Goal: Task Accomplishment & Management: Use online tool/utility

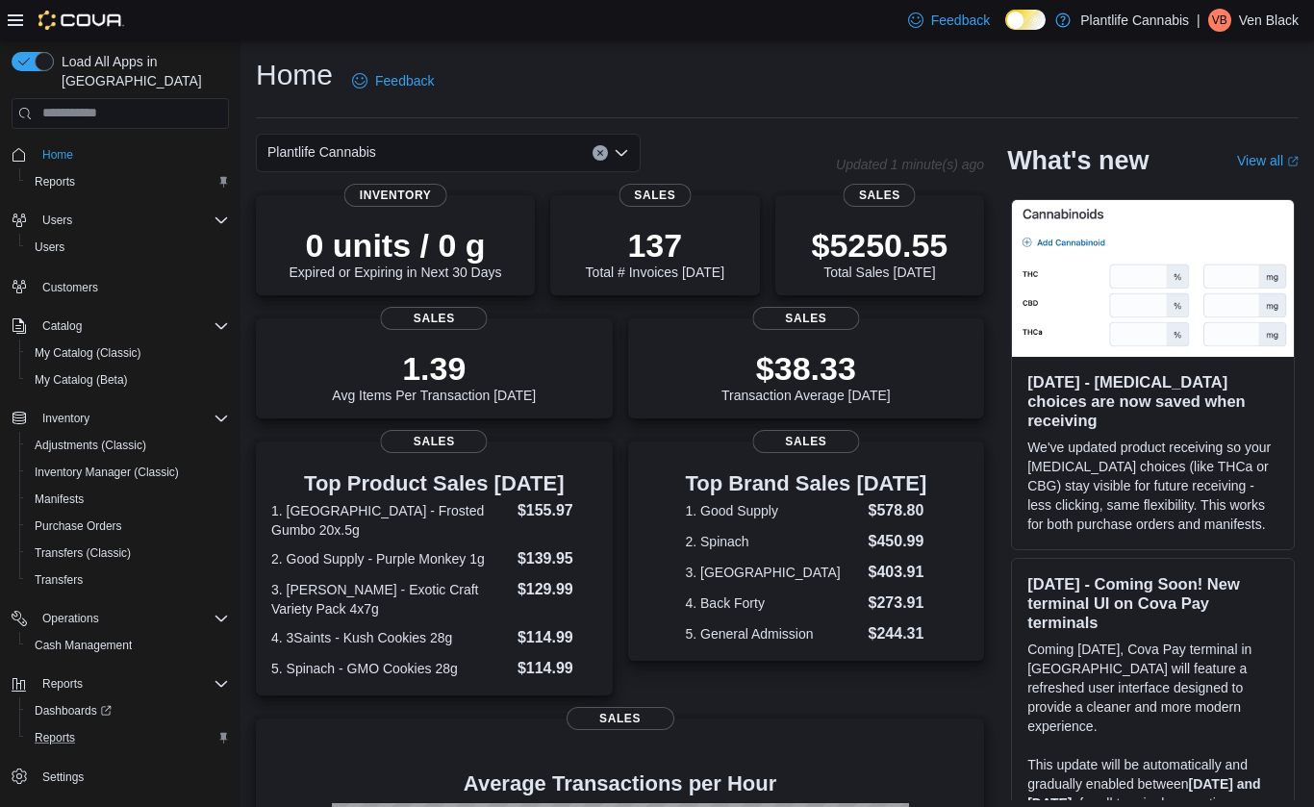
click at [48, 725] on button "Reports" at bounding box center [127, 738] width 217 height 27
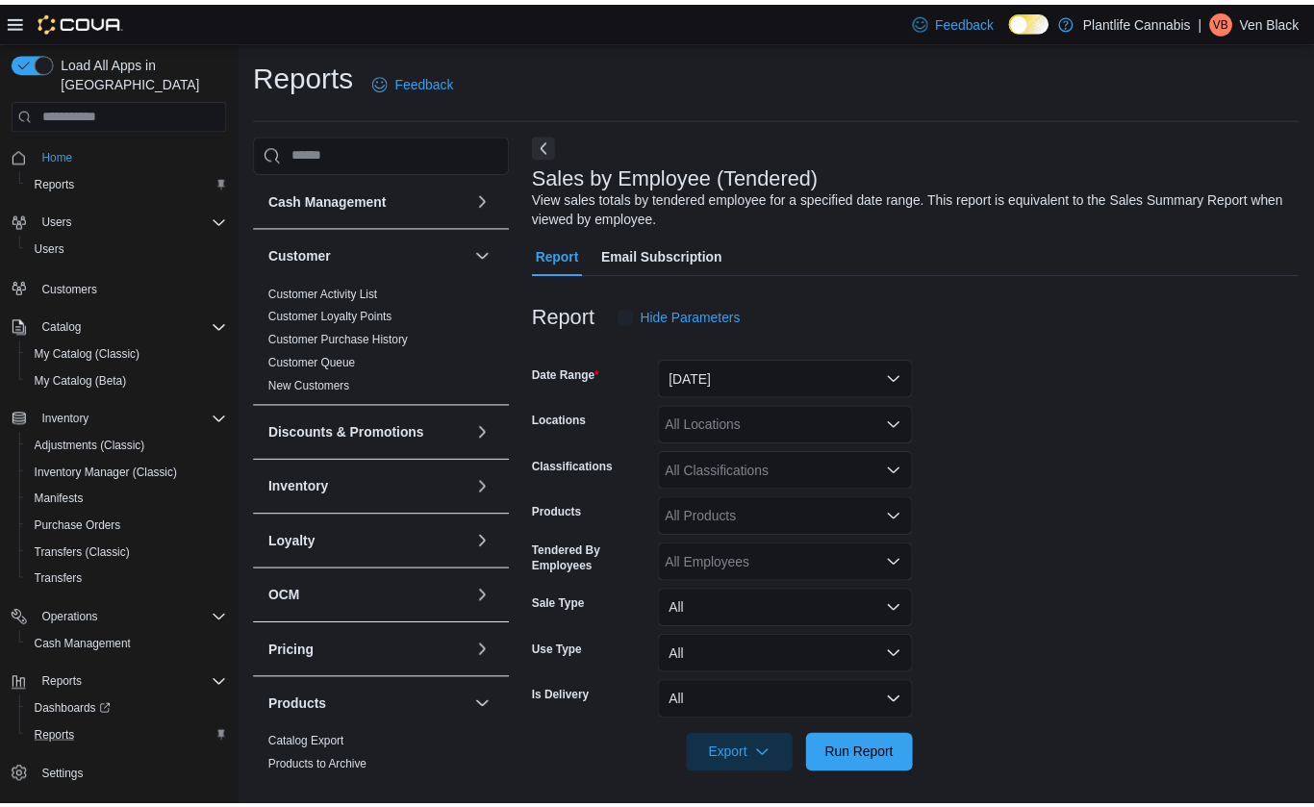
scroll to position [6, 0]
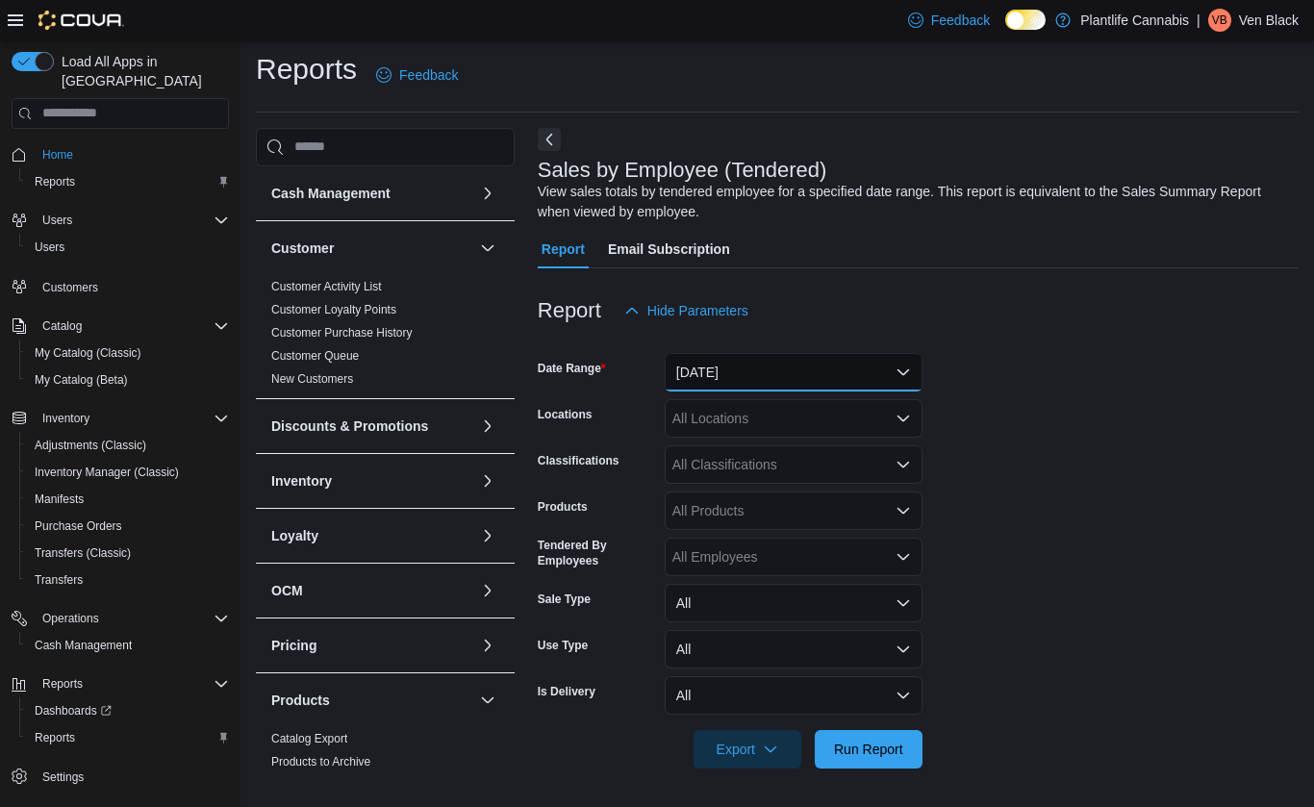
click at [698, 378] on button "[DATE]" at bounding box center [794, 372] width 258 height 38
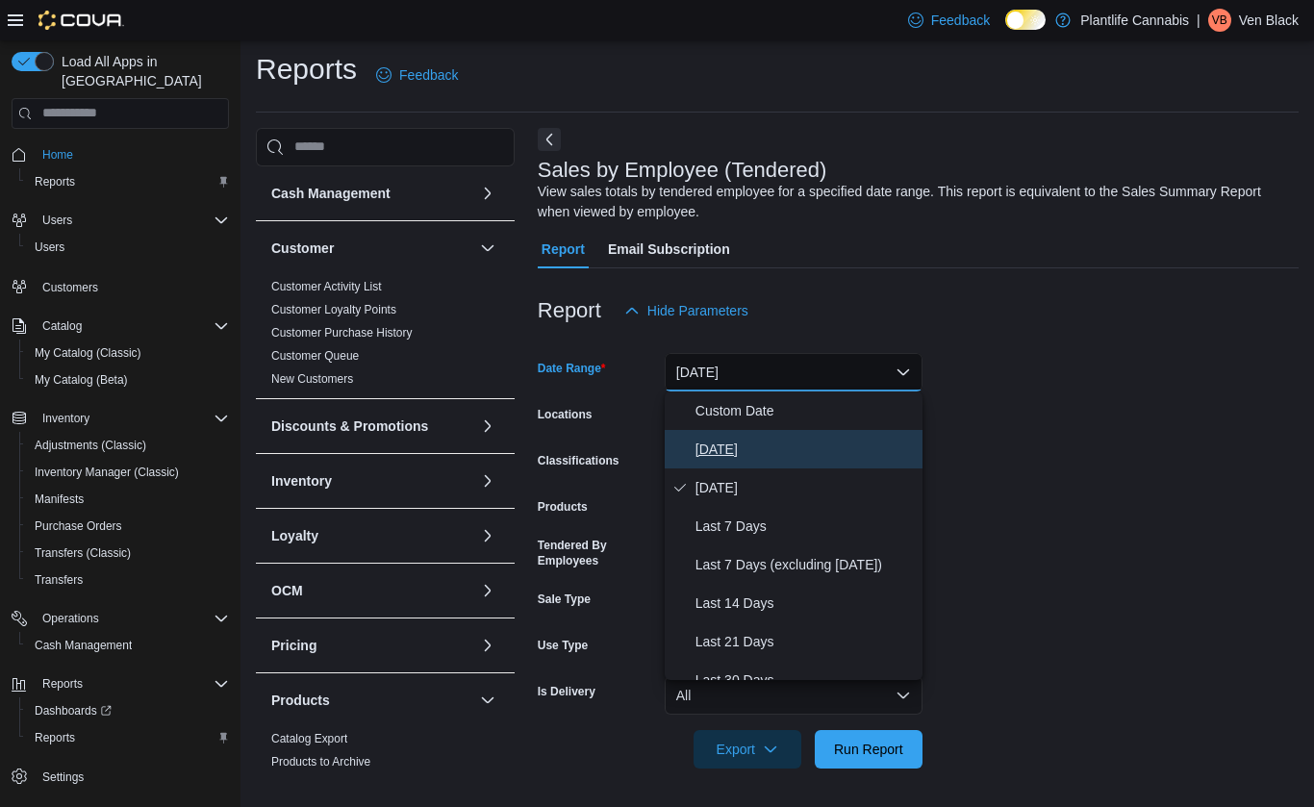
click at [711, 442] on span "[DATE]" at bounding box center [805, 449] width 219 height 23
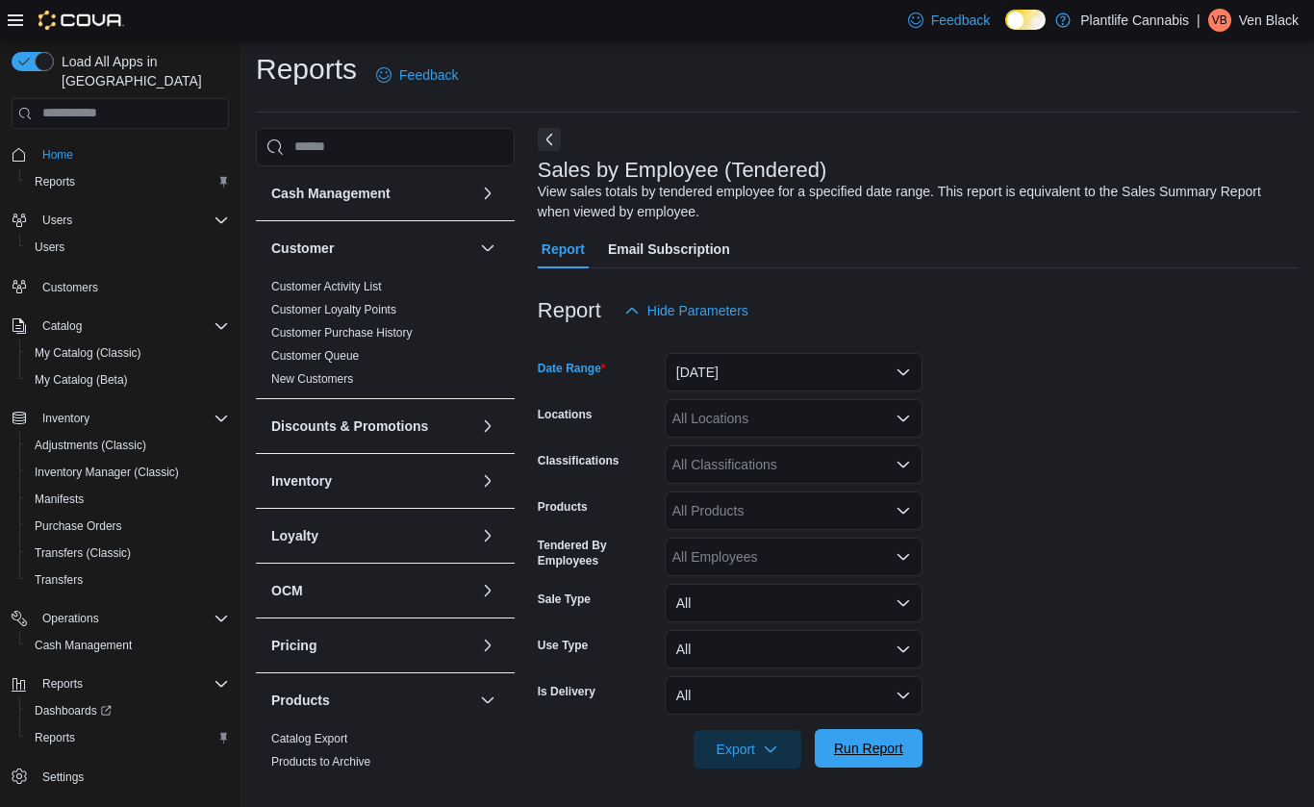
click at [880, 748] on span "Run Report" at bounding box center [868, 748] width 69 height 19
